Goal: Task Accomplishment & Management: Complete application form

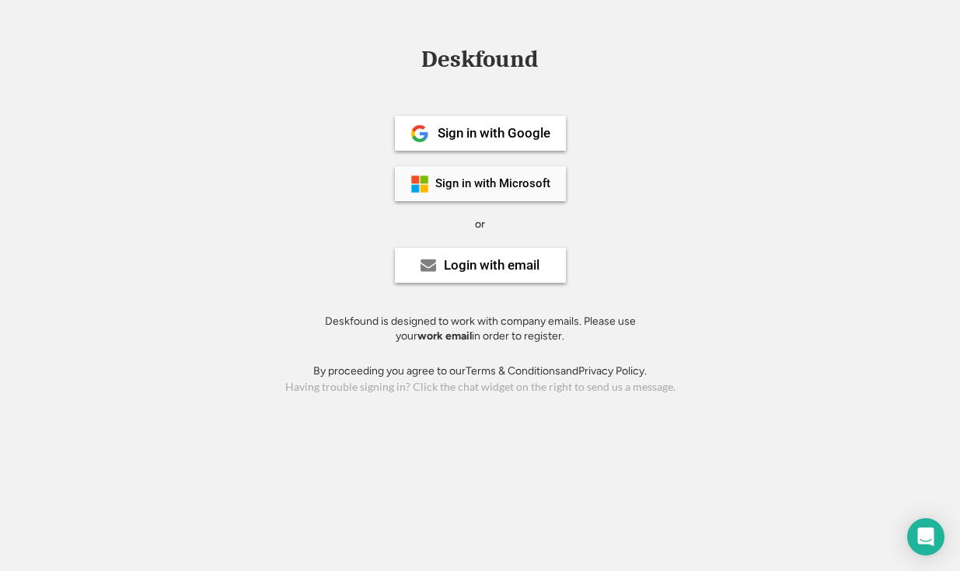
click at [535, 189] on div "Sign in with Microsoft" at bounding box center [492, 184] width 115 height 12
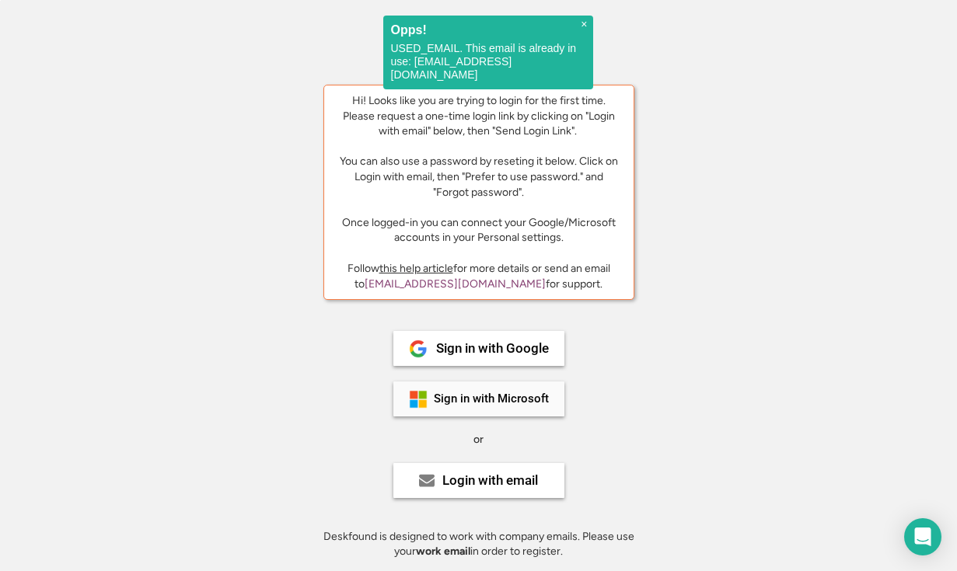
click at [531, 397] on div "Sign in with Microsoft" at bounding box center [491, 399] width 115 height 12
click at [531, 399] on div "Sign in with Microsoft" at bounding box center [491, 399] width 115 height 12
click at [518, 486] on div "Login with email" at bounding box center [478, 480] width 171 height 35
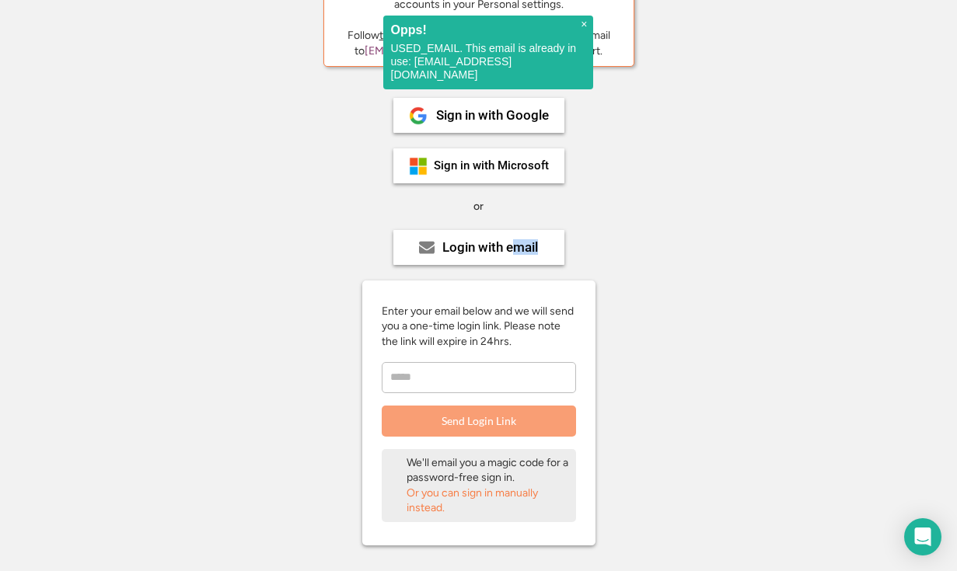
scroll to position [338, 0]
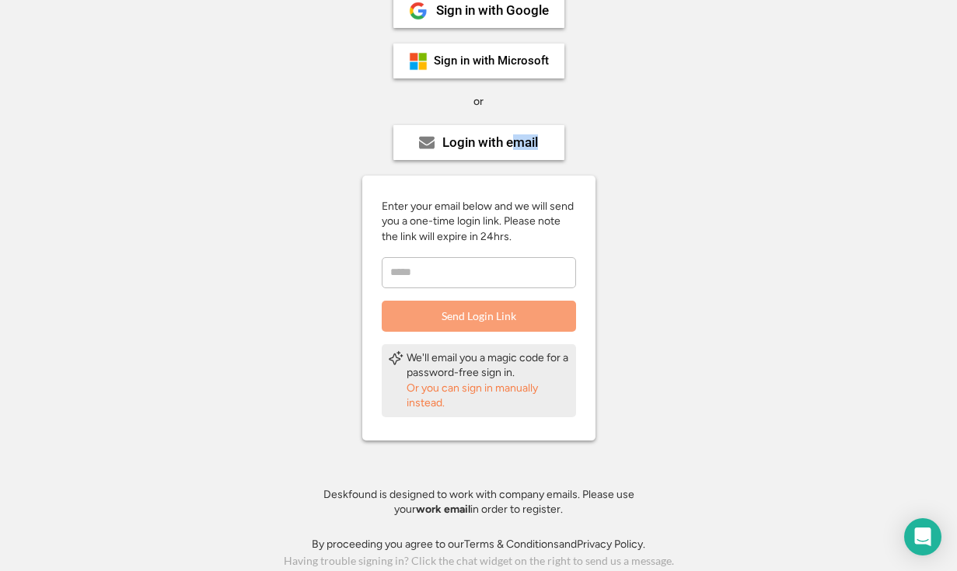
click at [466, 270] on input "email" at bounding box center [479, 272] width 194 height 31
click at [512, 388] on div "Or you can sign in manually instead." at bounding box center [487, 396] width 163 height 30
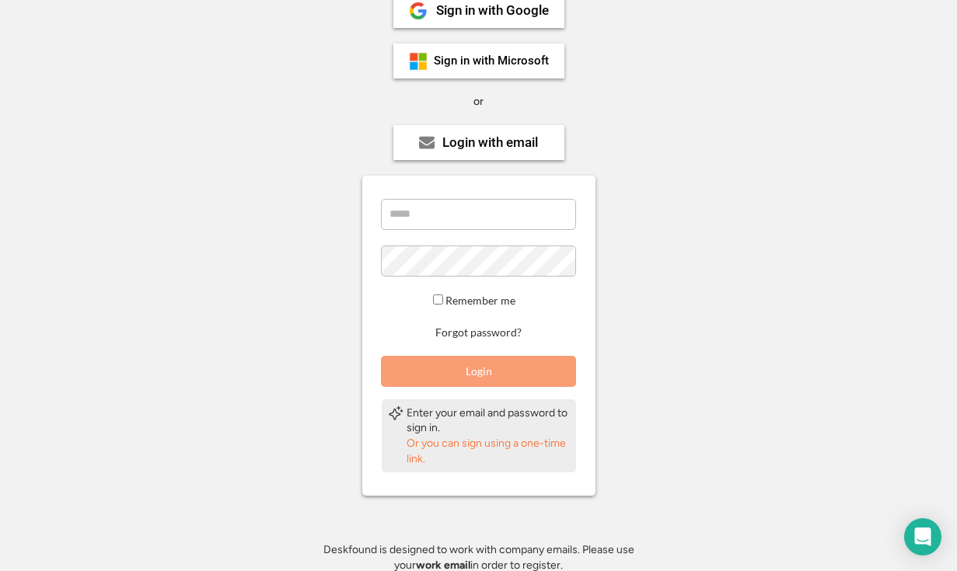
click at [462, 211] on input "email" at bounding box center [478, 214] width 195 height 31
click at [477, 337] on button "Forgot password?" at bounding box center [478, 333] width 91 height 15
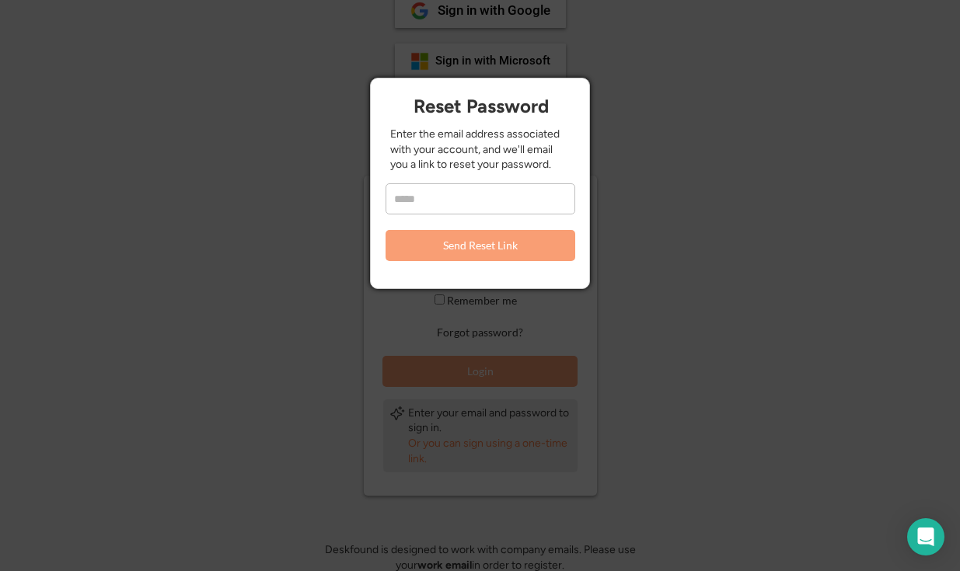
click at [467, 185] on input "email" at bounding box center [480, 198] width 190 height 31
click at [436, 198] on input "email" at bounding box center [480, 198] width 190 height 31
click at [495, 190] on input "email" at bounding box center [480, 198] width 190 height 31
click at [432, 195] on input "email" at bounding box center [480, 198] width 190 height 31
type input "**********"
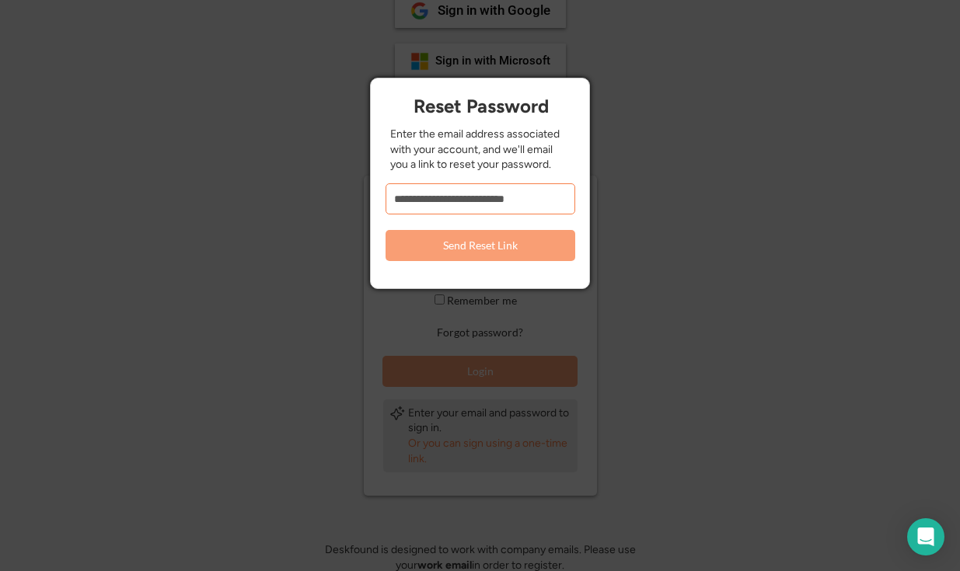
click at [489, 246] on button "Send Reset Link" at bounding box center [480, 245] width 190 height 31
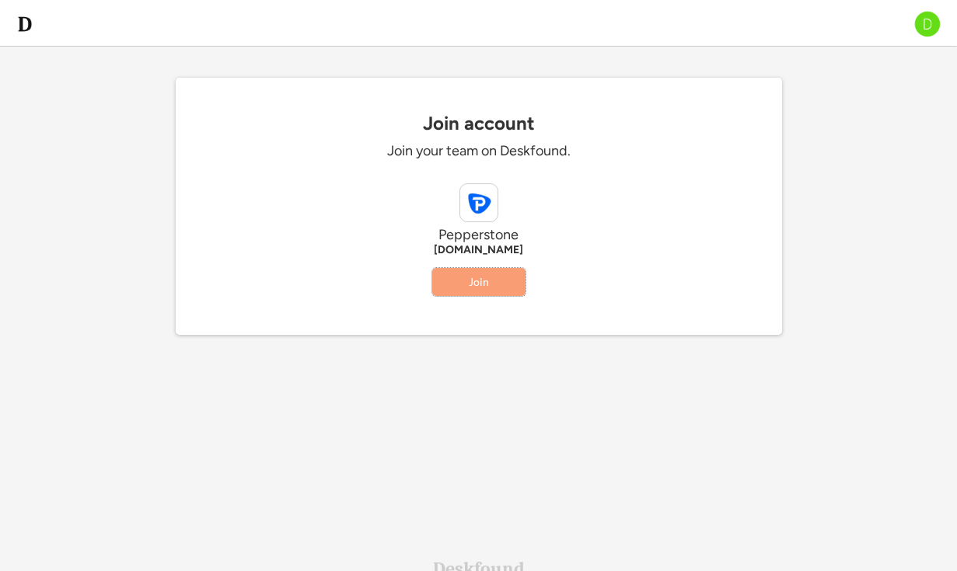
click at [485, 280] on button "Join" at bounding box center [478, 282] width 93 height 28
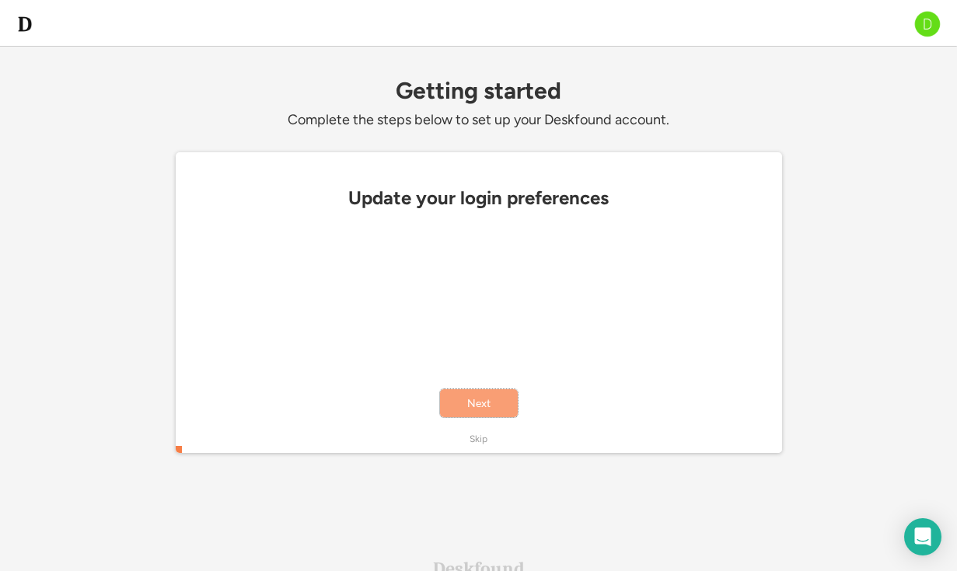
click at [480, 396] on button "Next" at bounding box center [479, 403] width 78 height 28
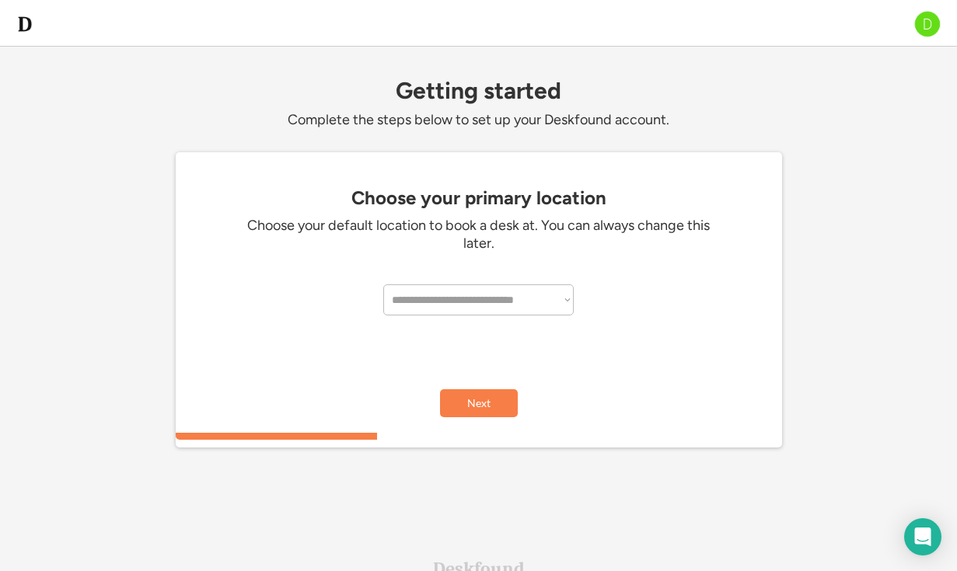
click at [469, 306] on select "**********" at bounding box center [478, 299] width 190 height 31
select select "**********"
click at [383, 284] on select "**********" at bounding box center [478, 299] width 190 height 31
click at [486, 404] on button "Next" at bounding box center [479, 403] width 78 height 28
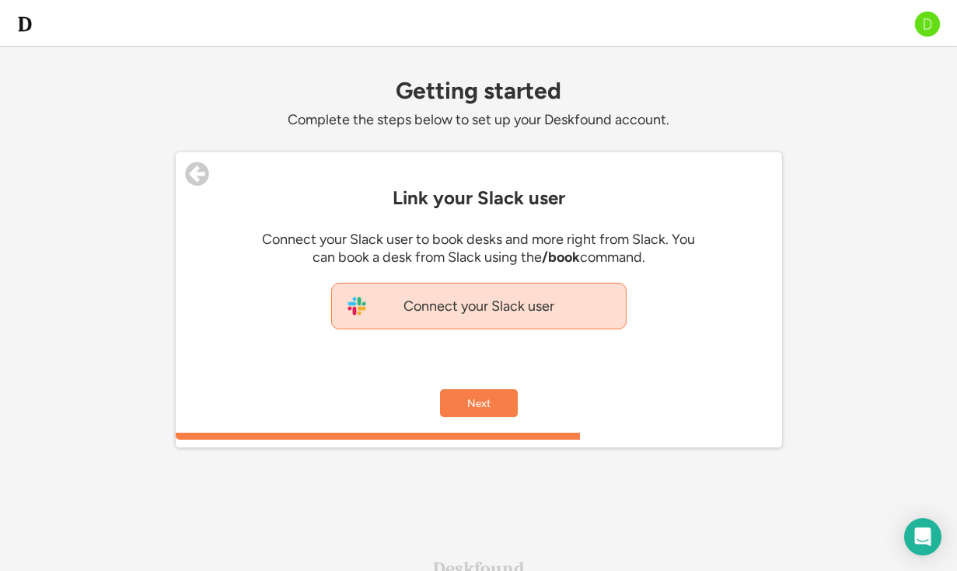
click at [455, 303] on div "Connect your Slack user" at bounding box center [478, 307] width 171 height 18
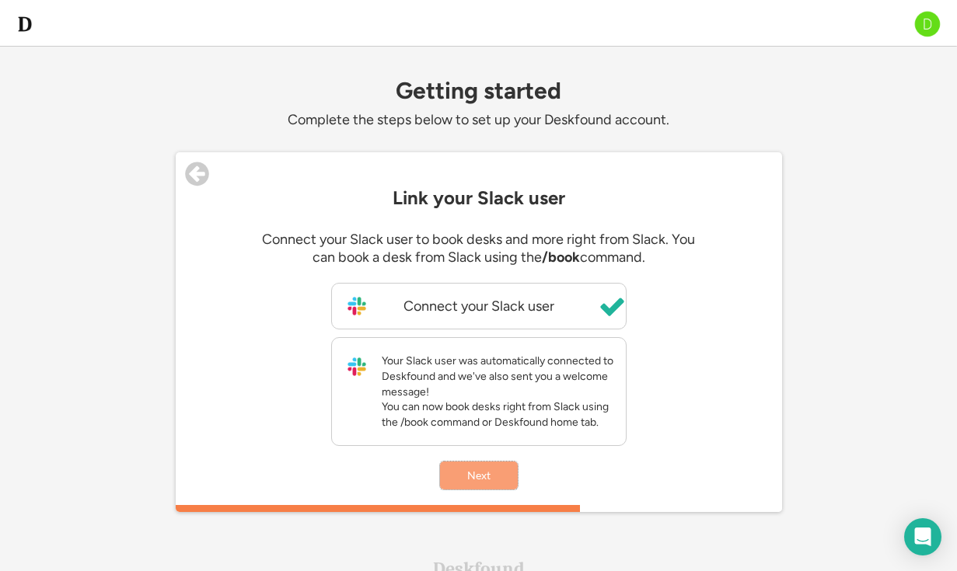
click at [473, 490] on button "Next" at bounding box center [479, 476] width 78 height 28
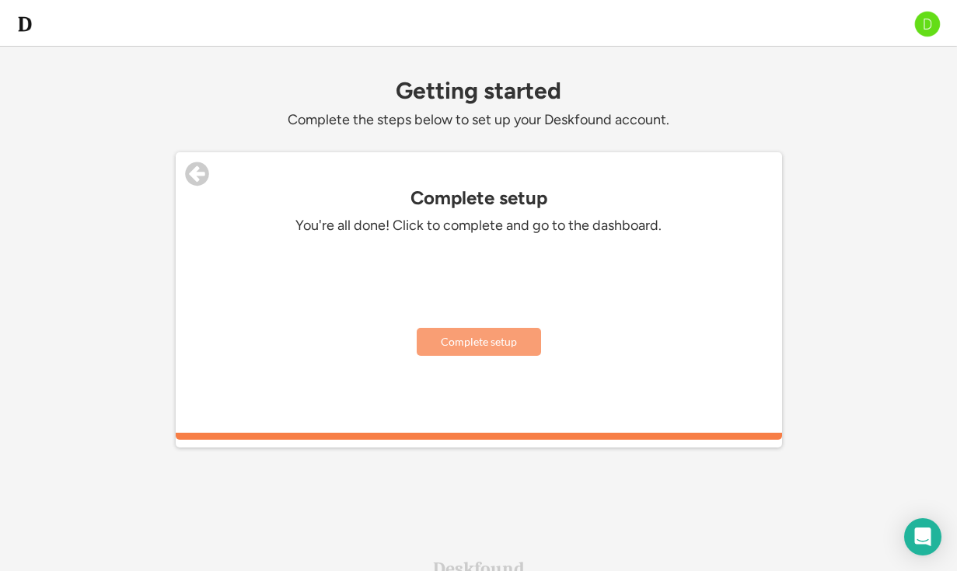
click at [476, 330] on button "Complete setup" at bounding box center [479, 342] width 124 height 28
